Goal: Task Accomplishment & Management: Use online tool/utility

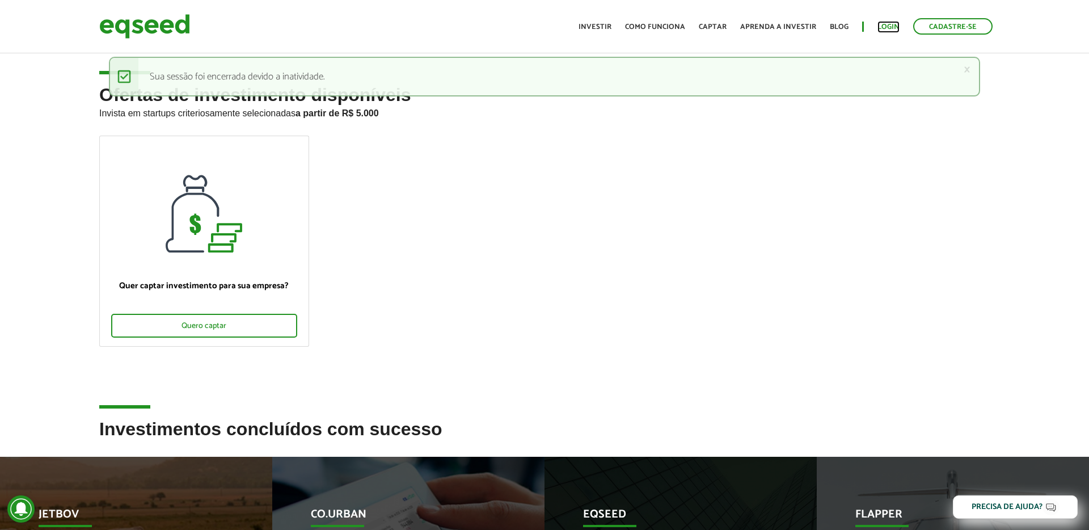
click at [889, 27] on link "Login" at bounding box center [888, 26] width 22 height 7
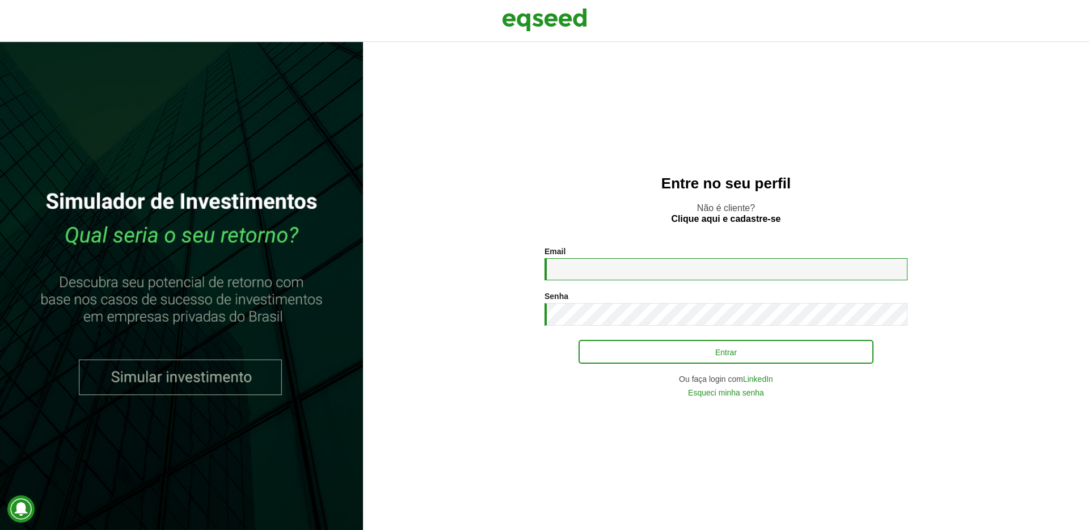
type input "**********"
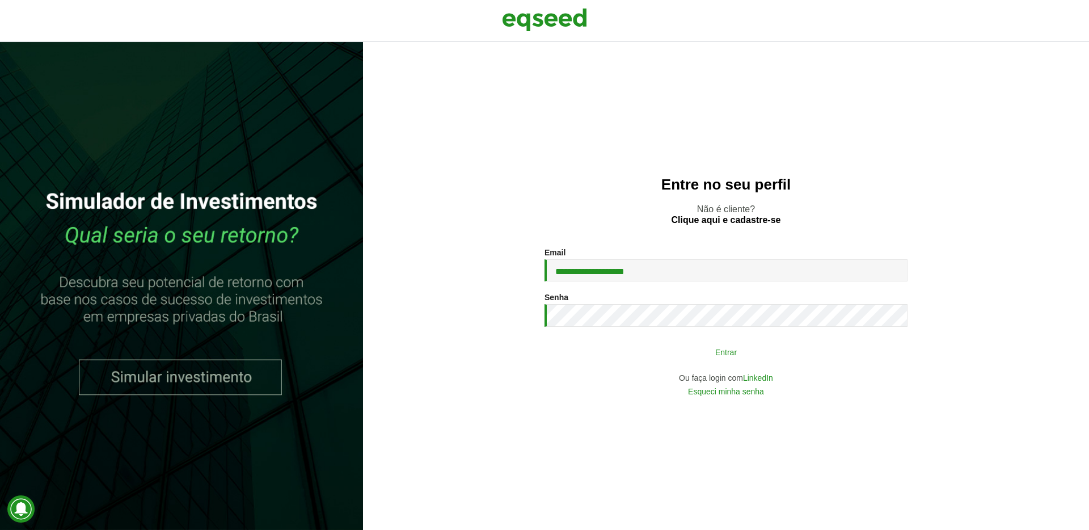
click at [666, 354] on button "Entrar" at bounding box center [726, 352] width 295 height 22
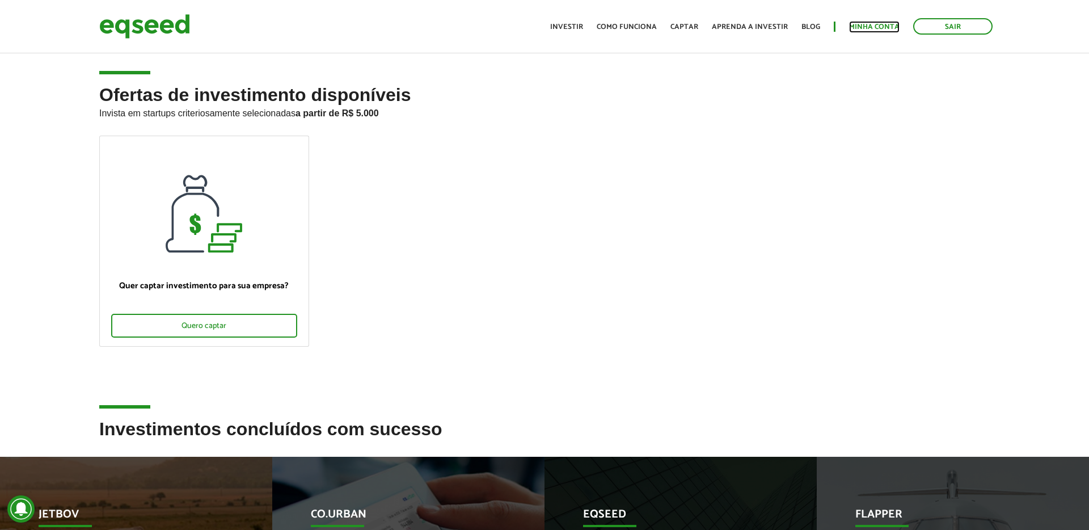
click at [859, 24] on link "Minha conta" at bounding box center [874, 26] width 50 height 7
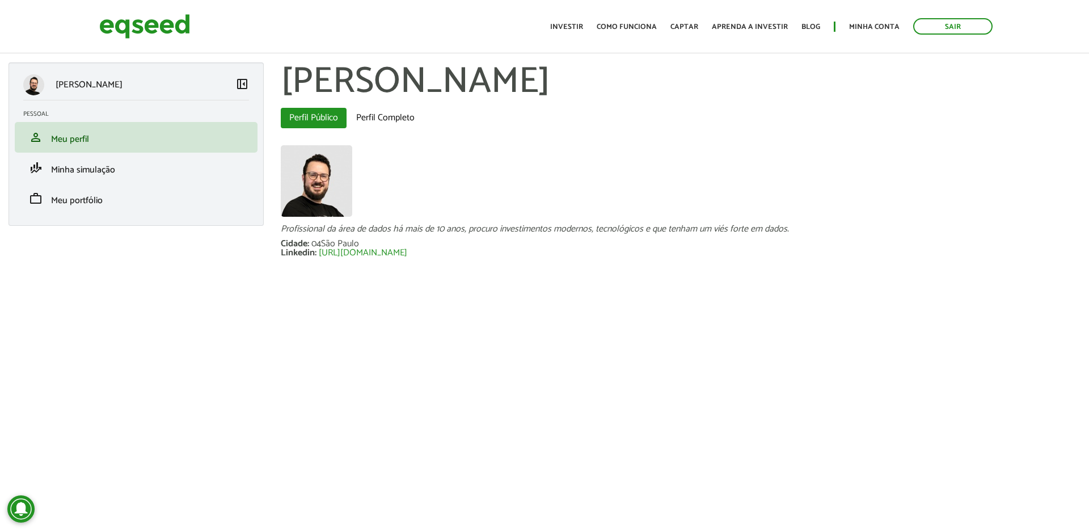
click at [345, 336] on article "Gabriel Rocha Melo left_panel_close Pessoal person Meu perfil finance_mode Minh…" at bounding box center [544, 181] width 1089 height 340
click at [103, 197] on link "work Meu portfólio" at bounding box center [136, 199] width 226 height 14
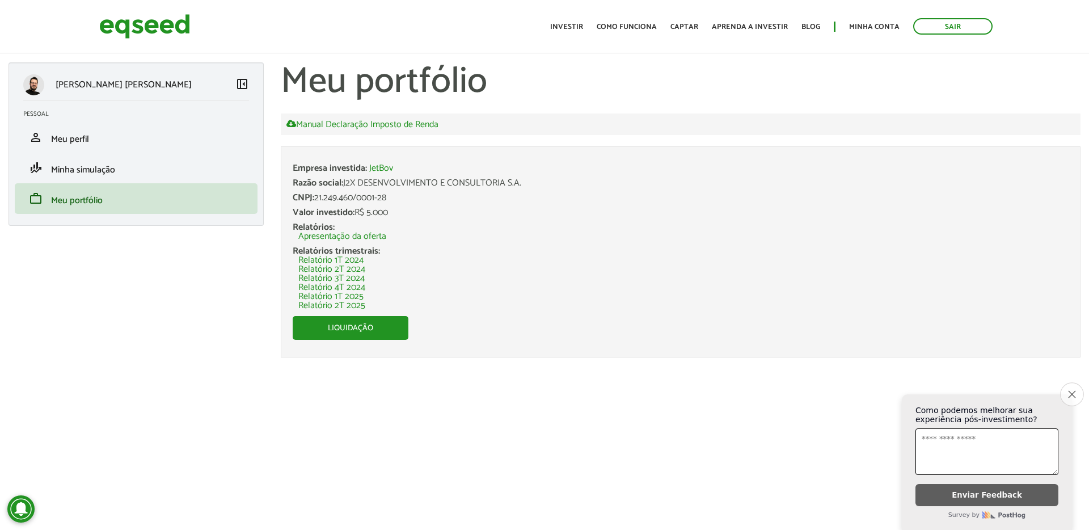
click at [1073, 396] on button "Close survey" at bounding box center [1072, 394] width 24 height 24
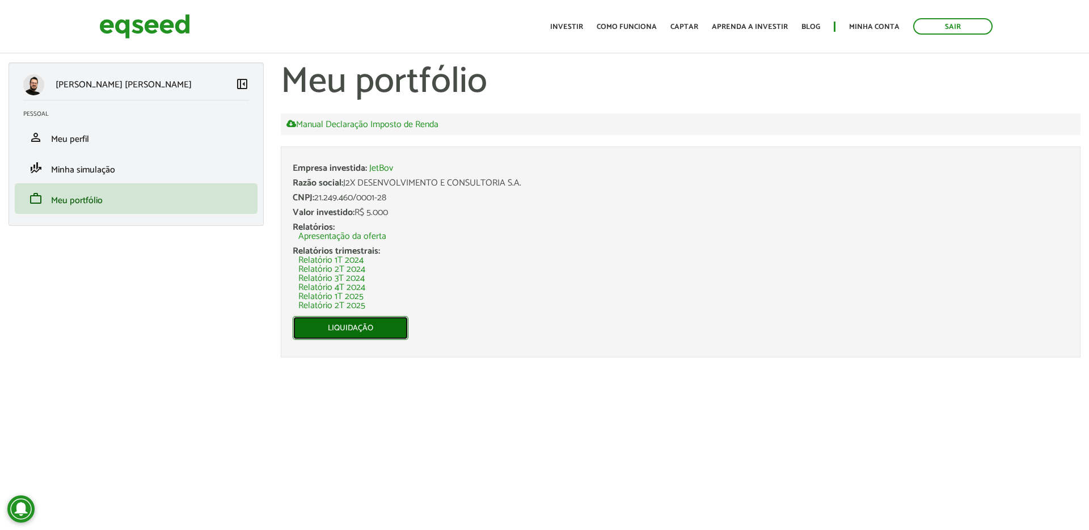
click at [356, 329] on link "Liquidação" at bounding box center [351, 328] width 116 height 24
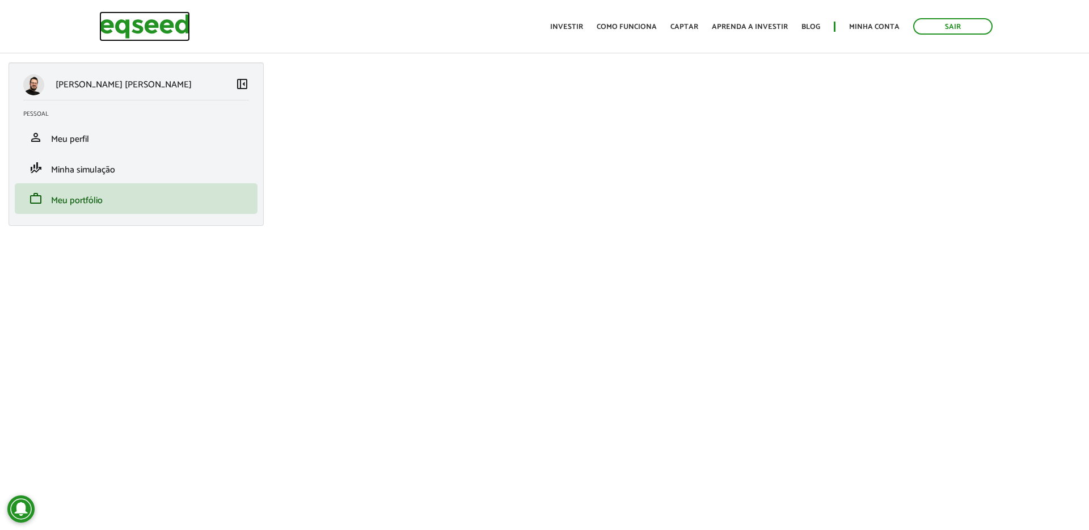
click at [181, 27] on img at bounding box center [144, 26] width 91 height 30
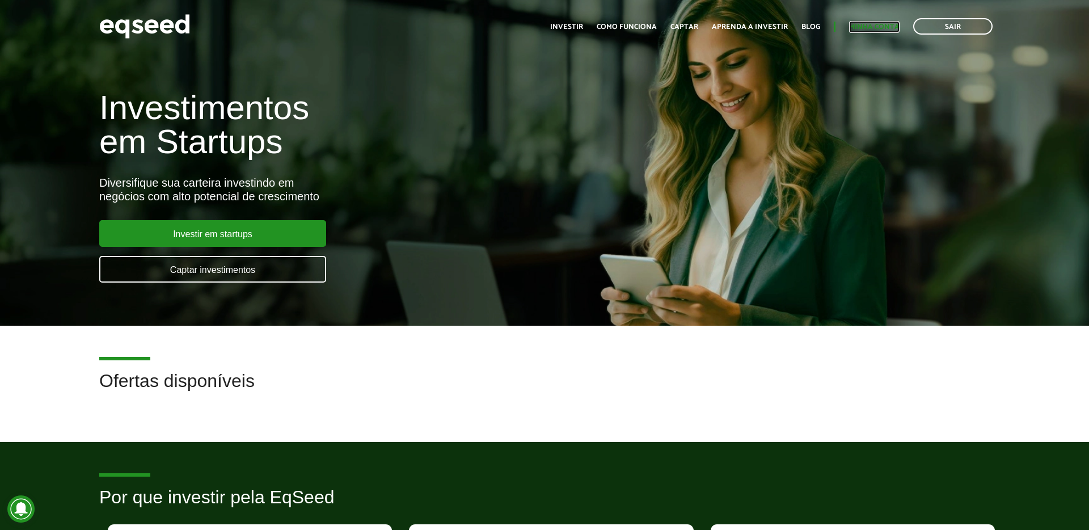
click at [882, 27] on link "Minha conta" at bounding box center [874, 26] width 50 height 7
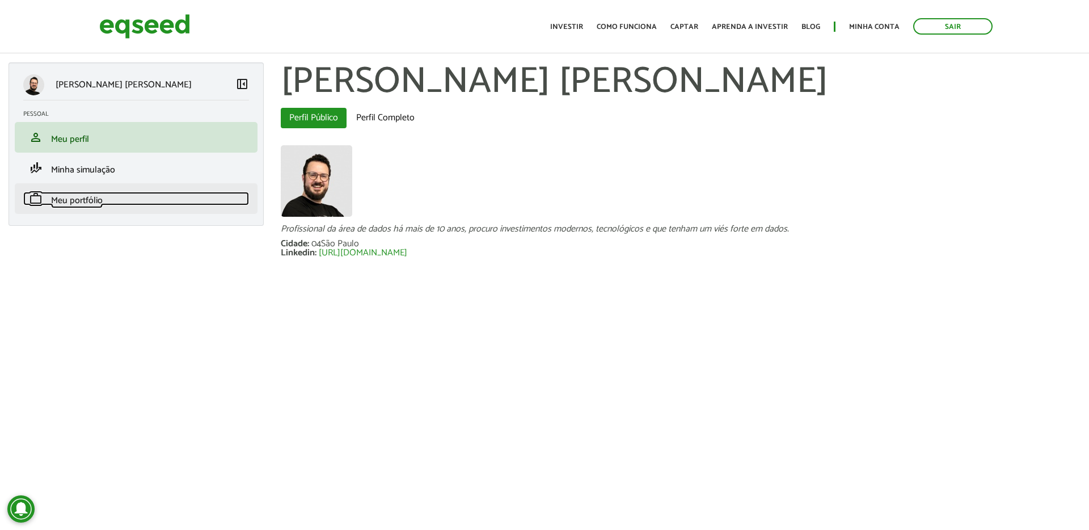
click at [91, 202] on span "Meu portfólio" at bounding box center [77, 200] width 52 height 15
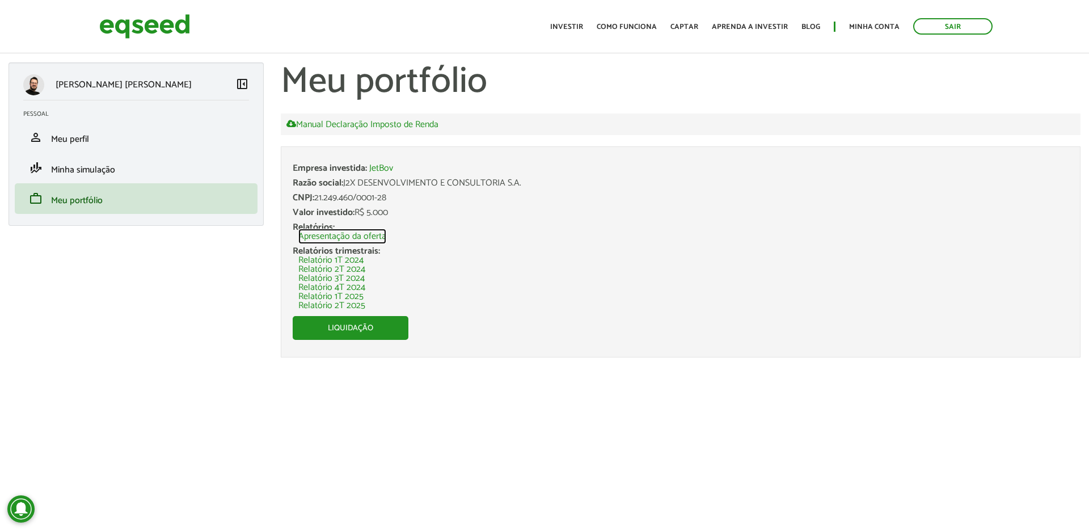
click at [344, 238] on link "Apresentação da oferta" at bounding box center [342, 236] width 88 height 9
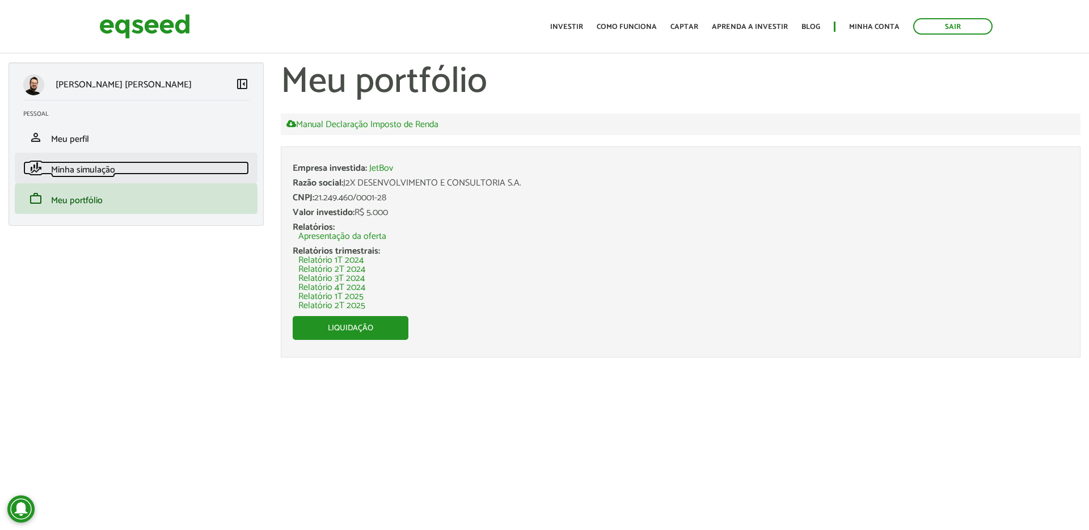
click at [97, 170] on span "Minha simulação" at bounding box center [83, 169] width 64 height 15
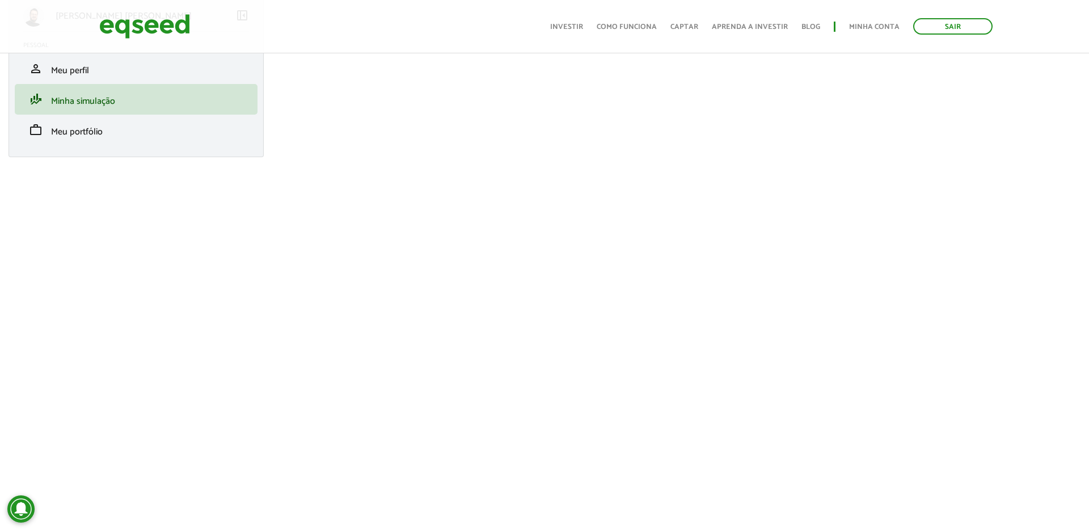
scroll to position [76, 0]
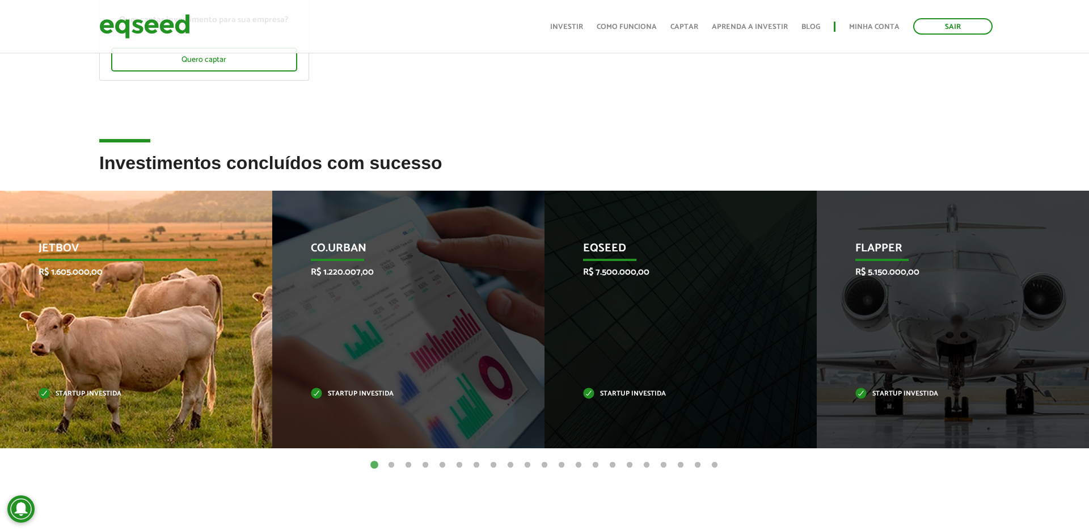
scroll to position [284, 0]
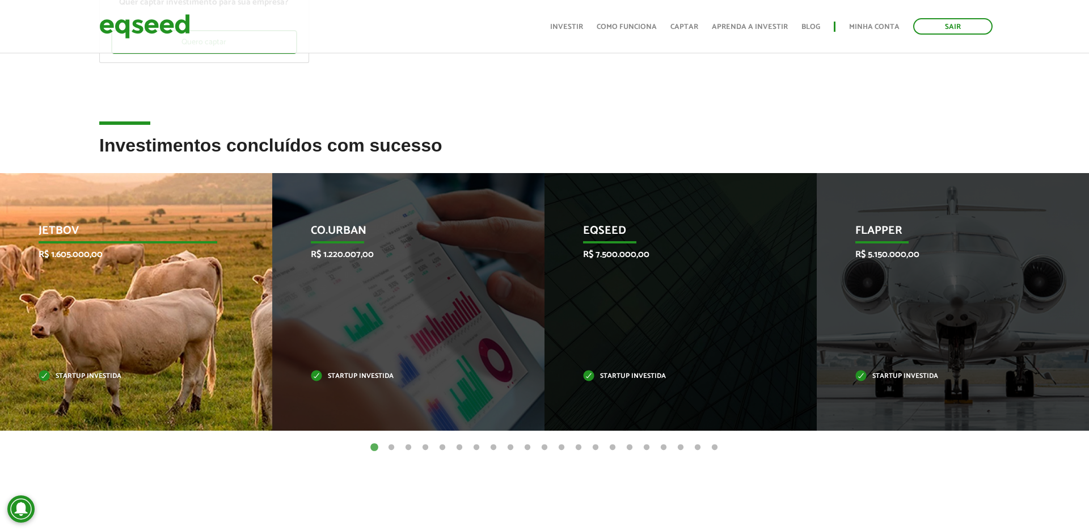
click at [113, 290] on div "JetBov R$ 1.605.000,00 Startup investida" at bounding box center [127, 302] width 255 height 258
click at [101, 234] on p "JetBov" at bounding box center [128, 233] width 179 height 19
